Goal: Task Accomplishment & Management: Complete application form

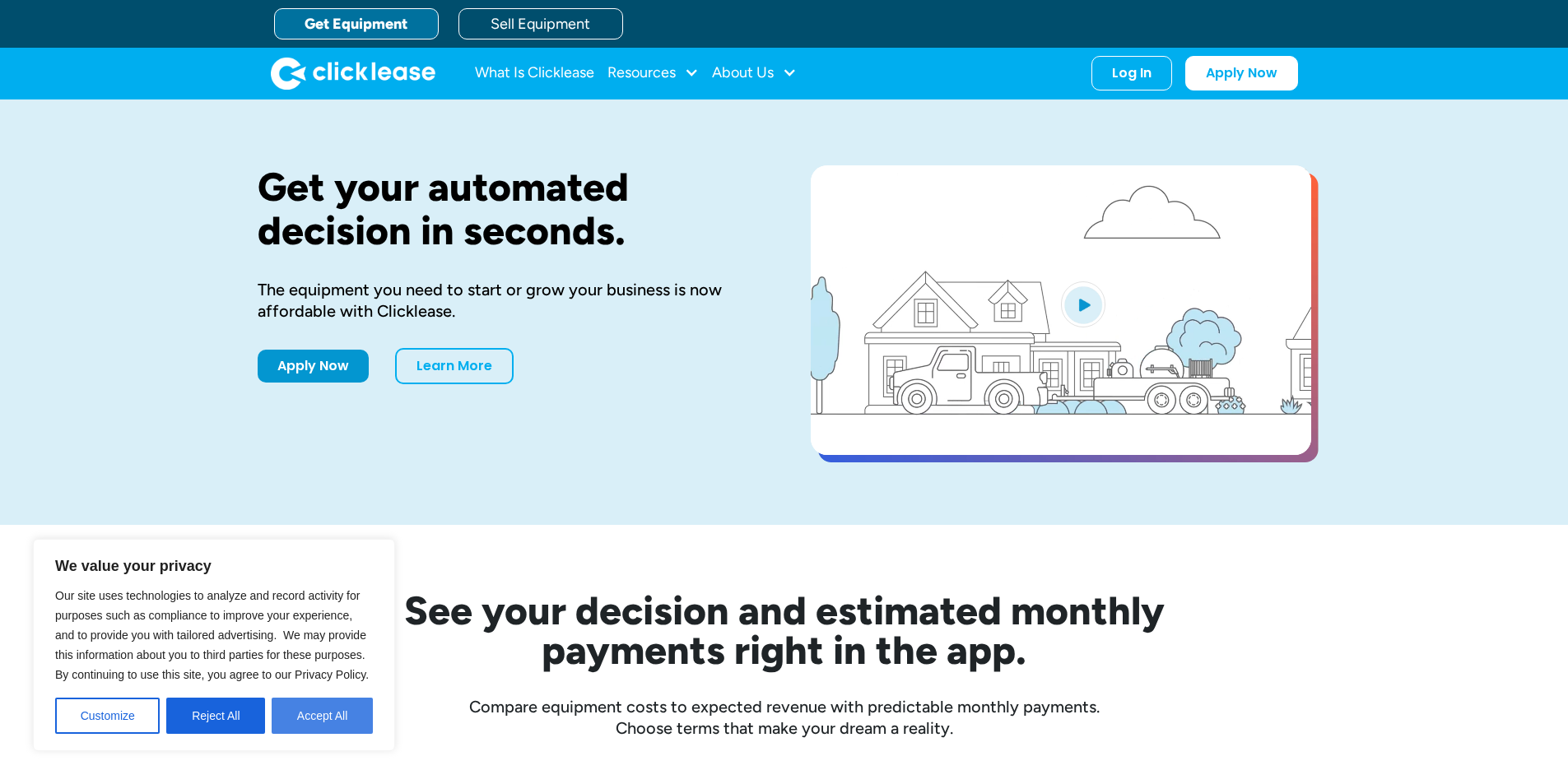
click at [295, 715] on button "Accept All" at bounding box center [322, 716] width 101 height 37
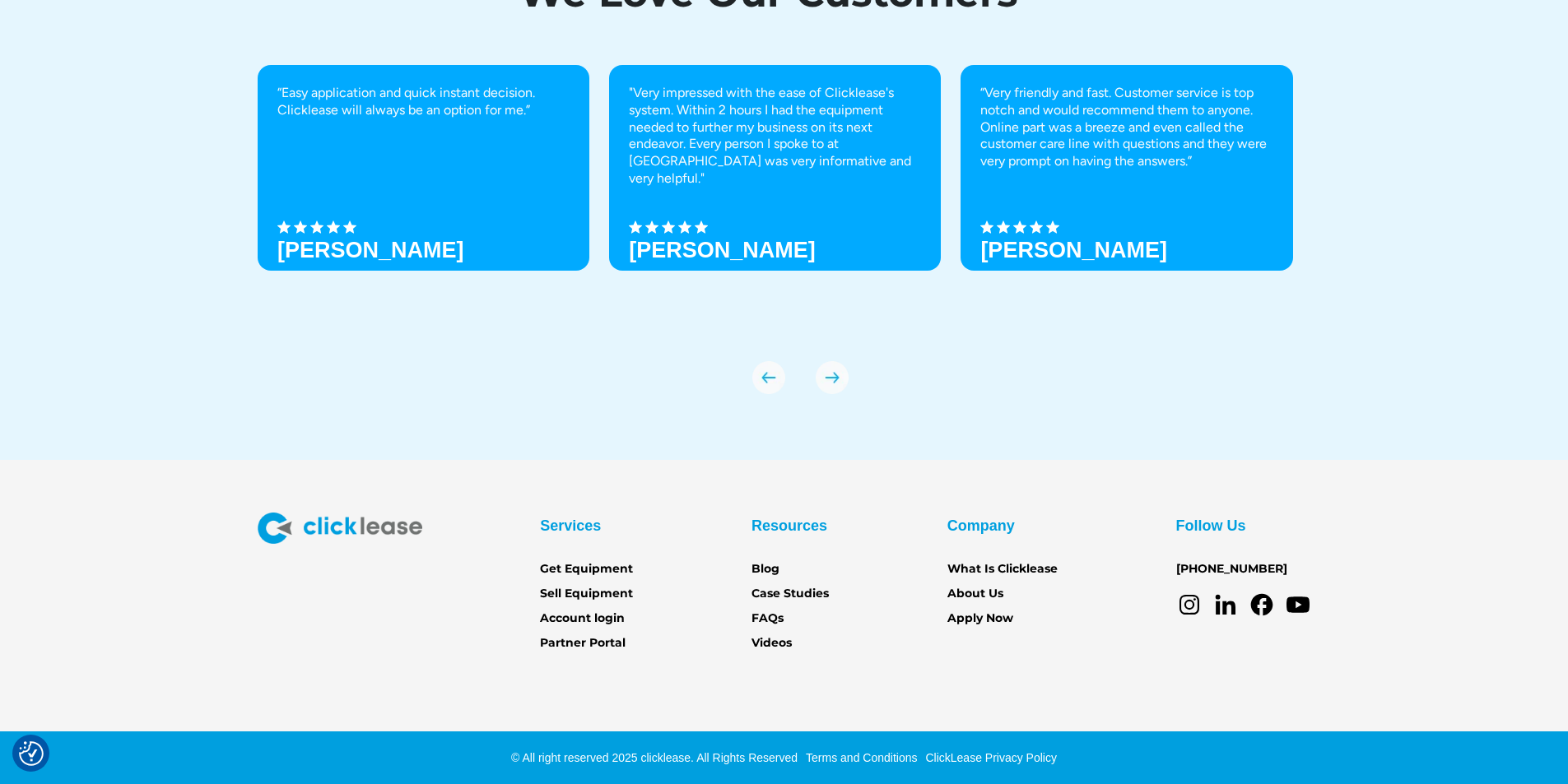
scroll to position [5715, 0]
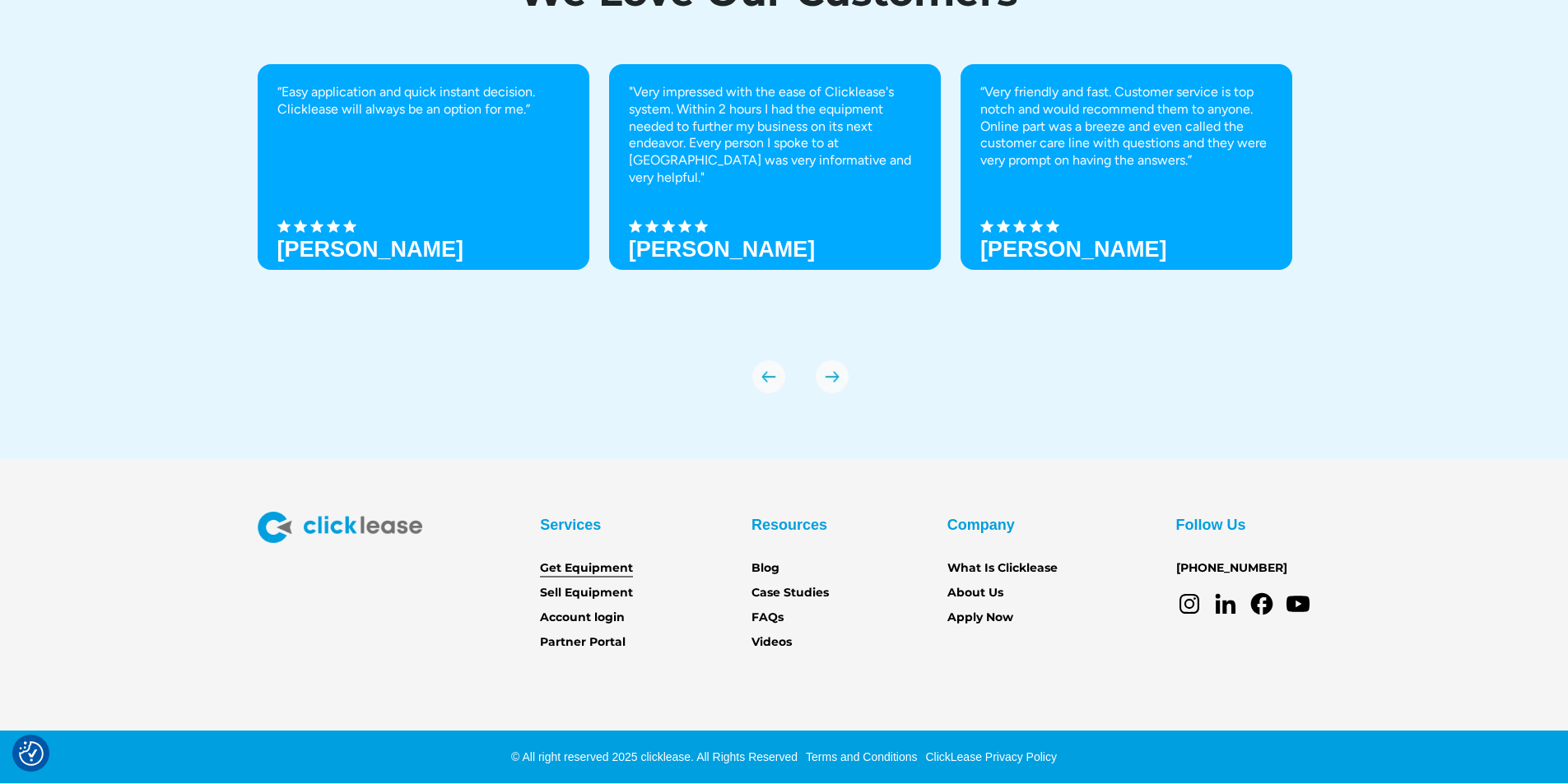
click at [622, 562] on link "Get Equipment" at bounding box center [587, 569] width 93 height 18
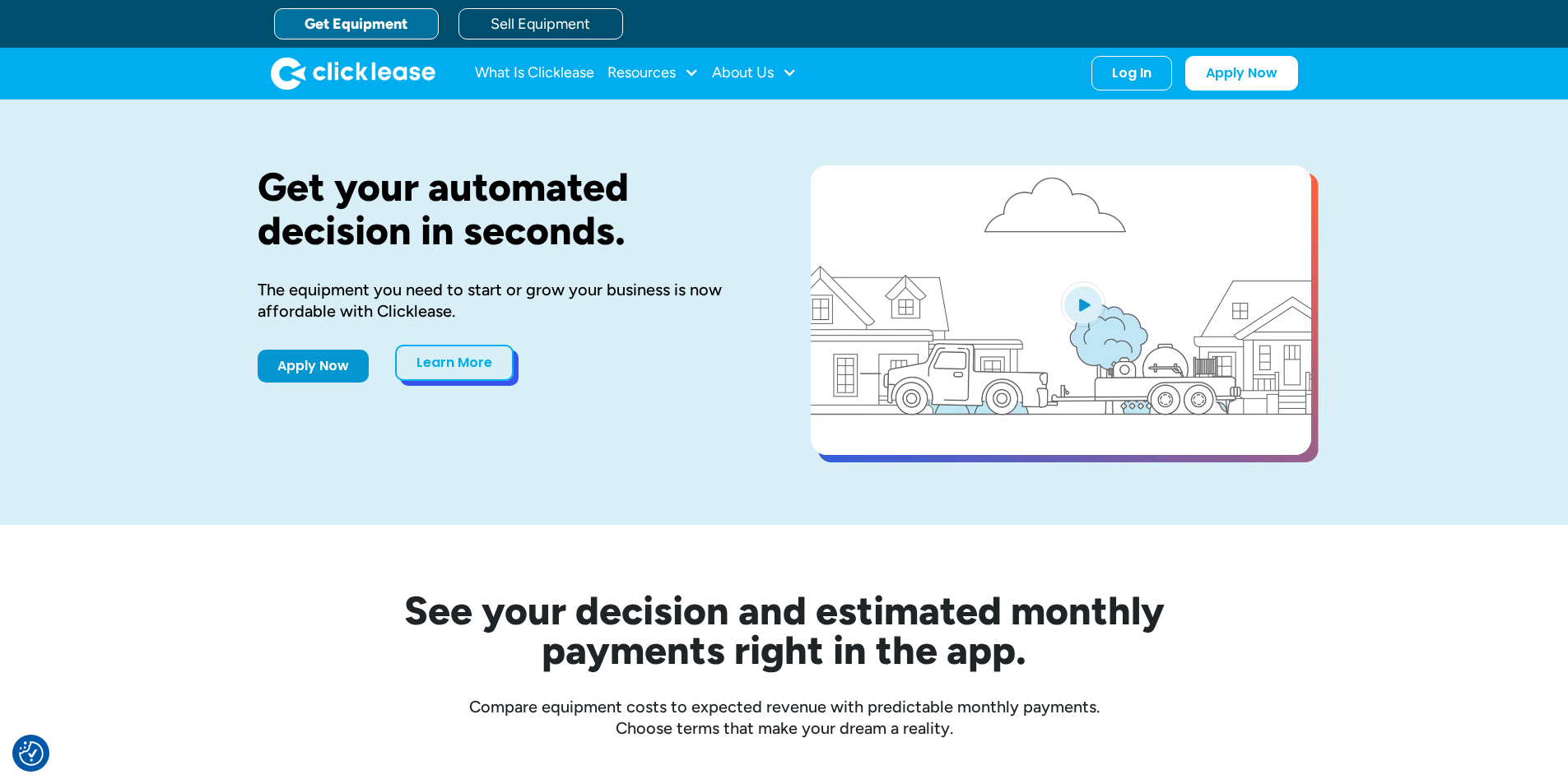
click at [437, 364] on link "Learn More" at bounding box center [454, 363] width 119 height 37
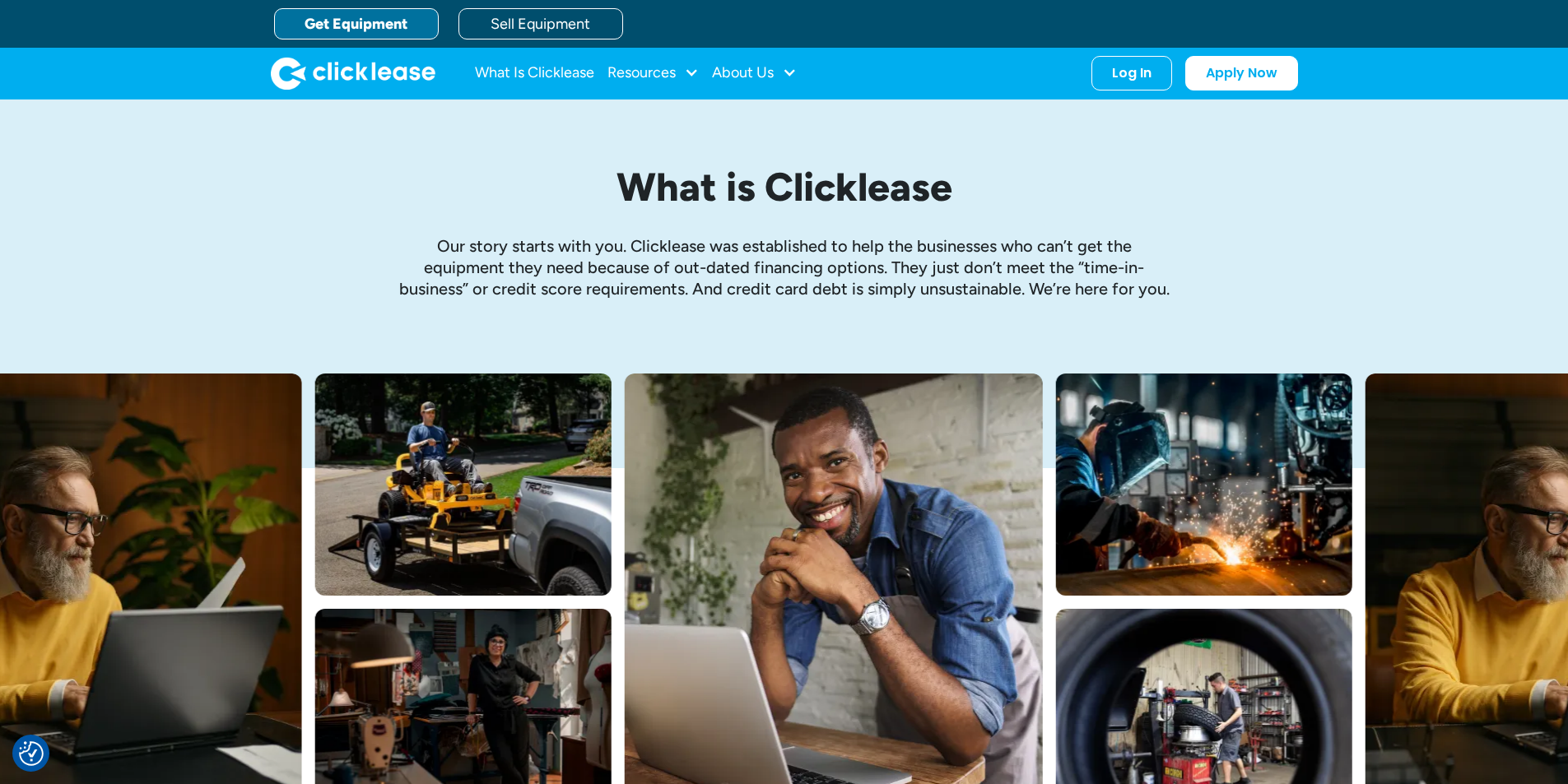
click at [407, 20] on link "Get Equipment" at bounding box center [356, 24] width 164 height 32
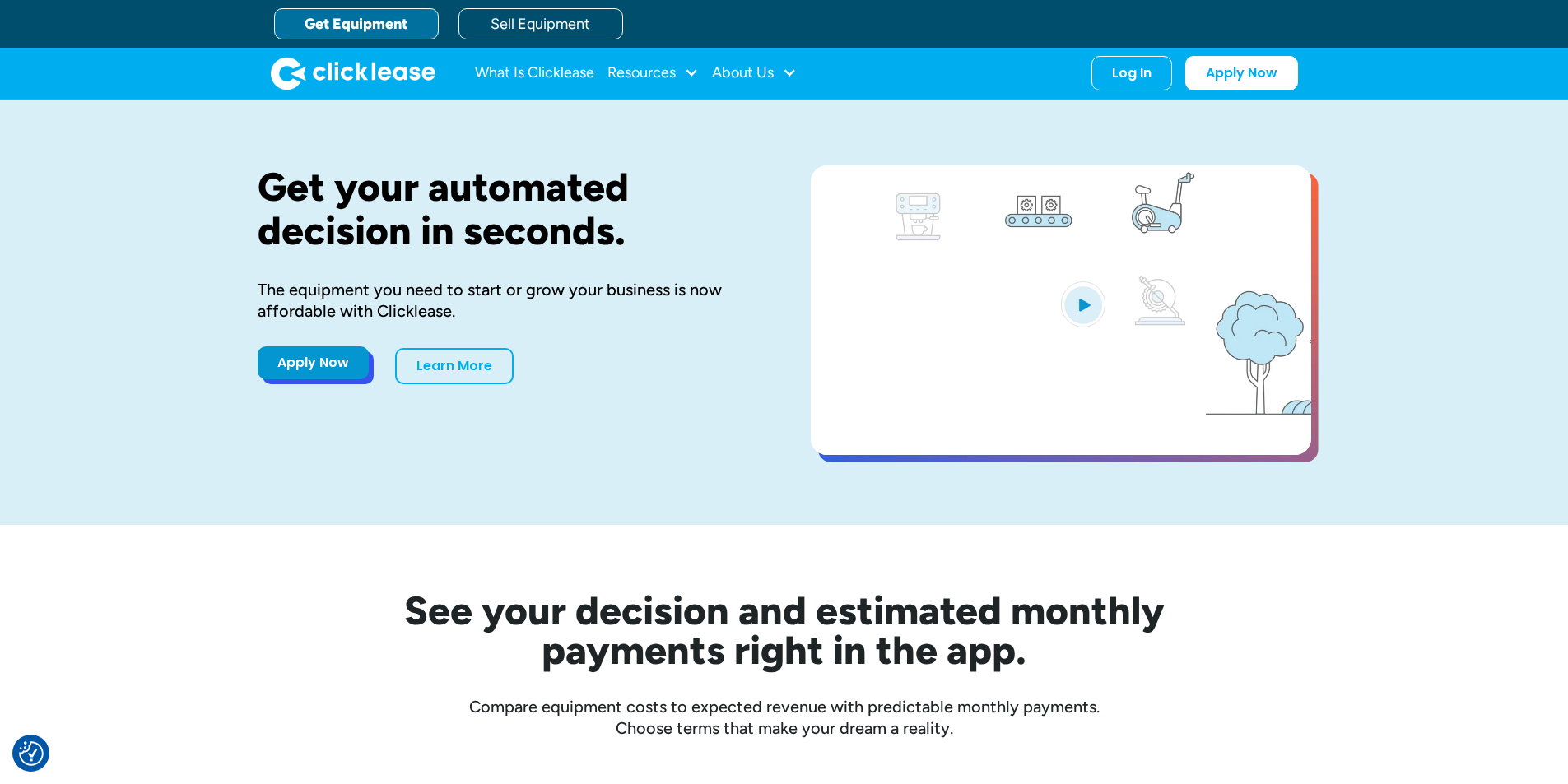
click at [335, 368] on link "Apply Now" at bounding box center [313, 363] width 111 height 33
